Goal: Contribute content: Add original content to the website for others to see

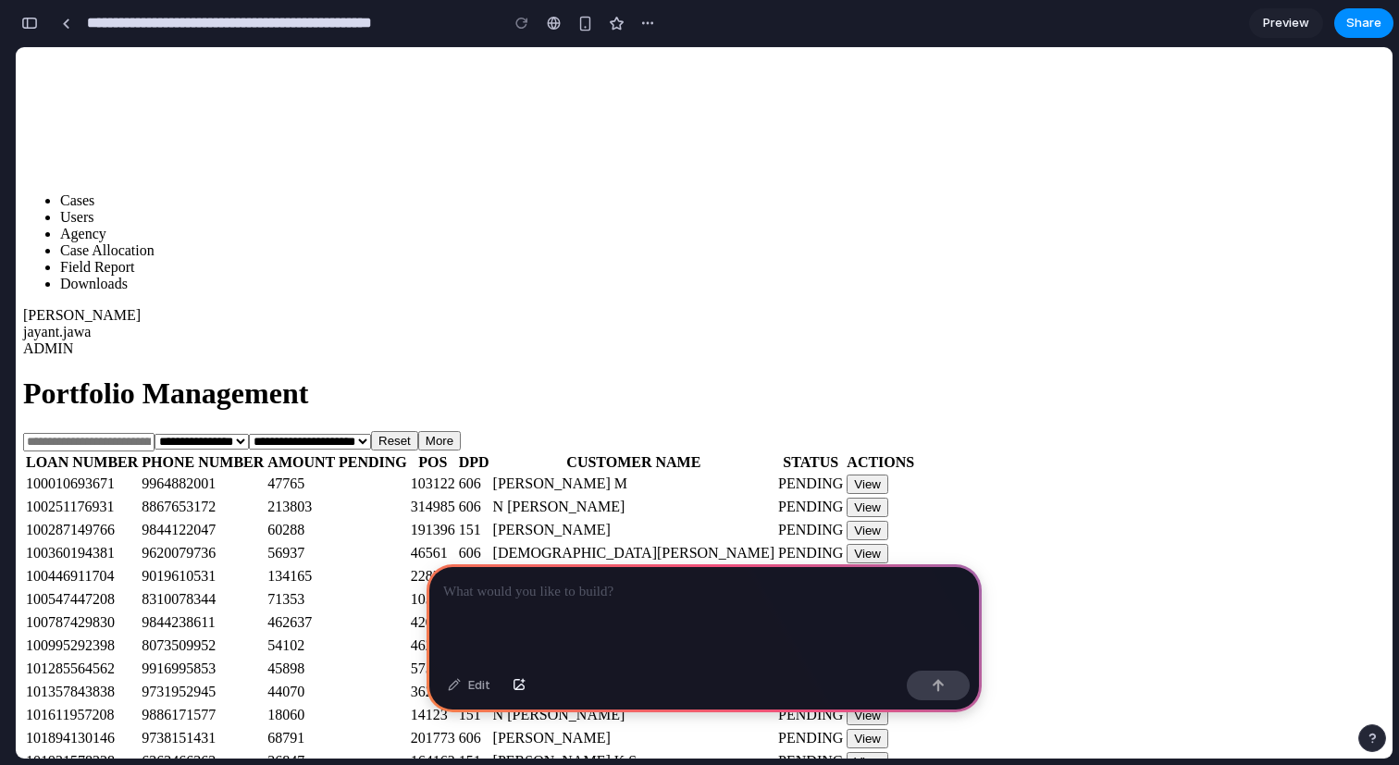
click at [548, 592] on p at bounding box center [704, 592] width 522 height 22
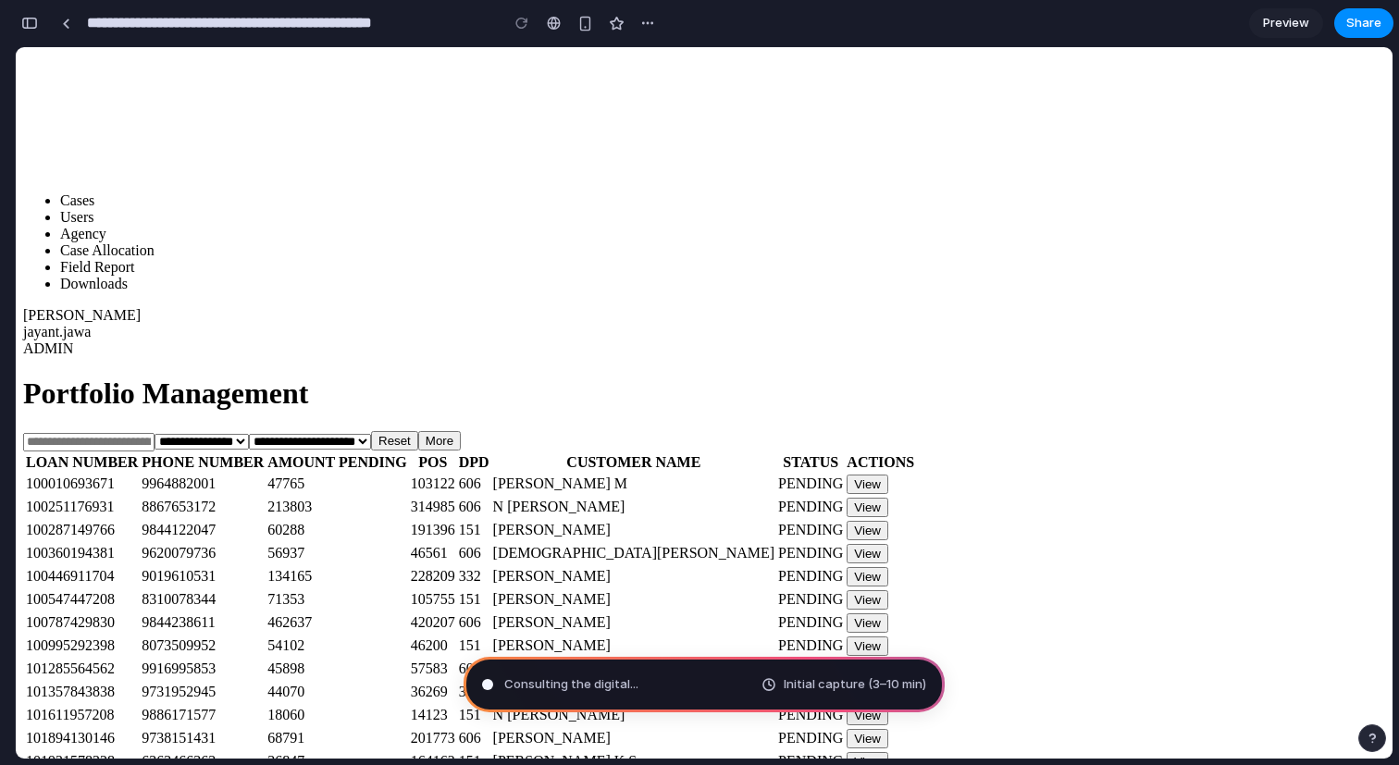
type input "**********"
